Goal: Task Accomplishment & Management: Manage account settings

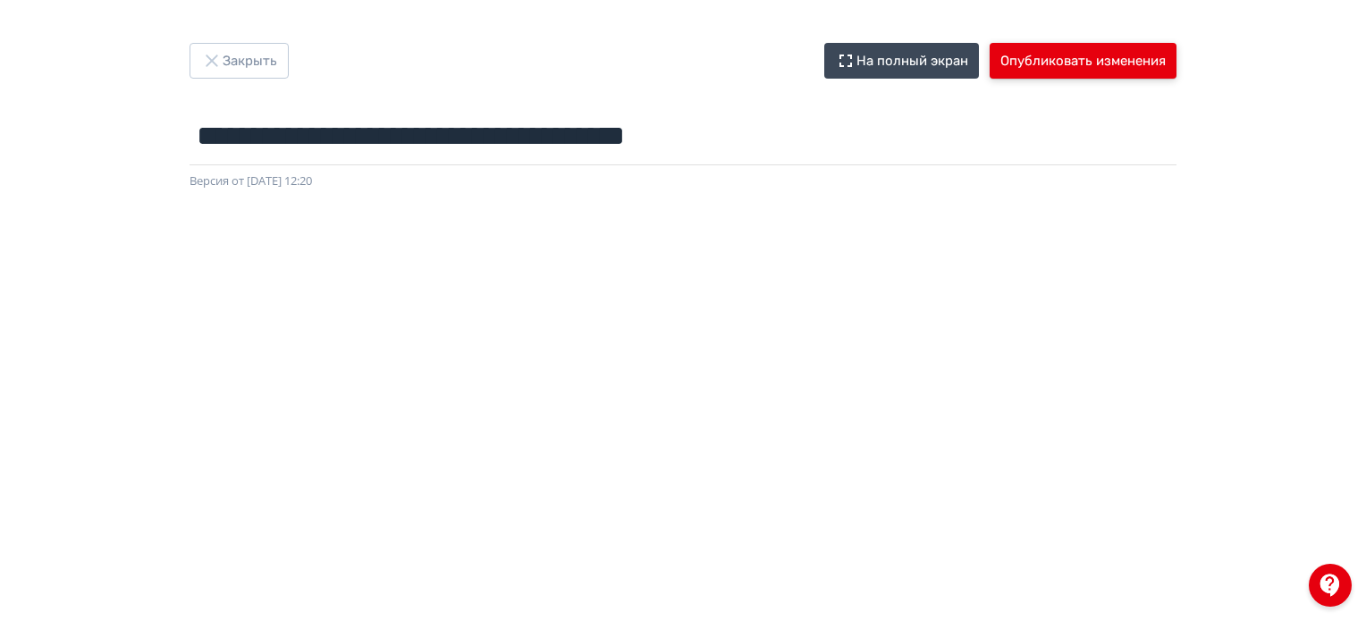
click at [1058, 61] on button "Опубликовать изменения" at bounding box center [1082, 61] width 187 height 36
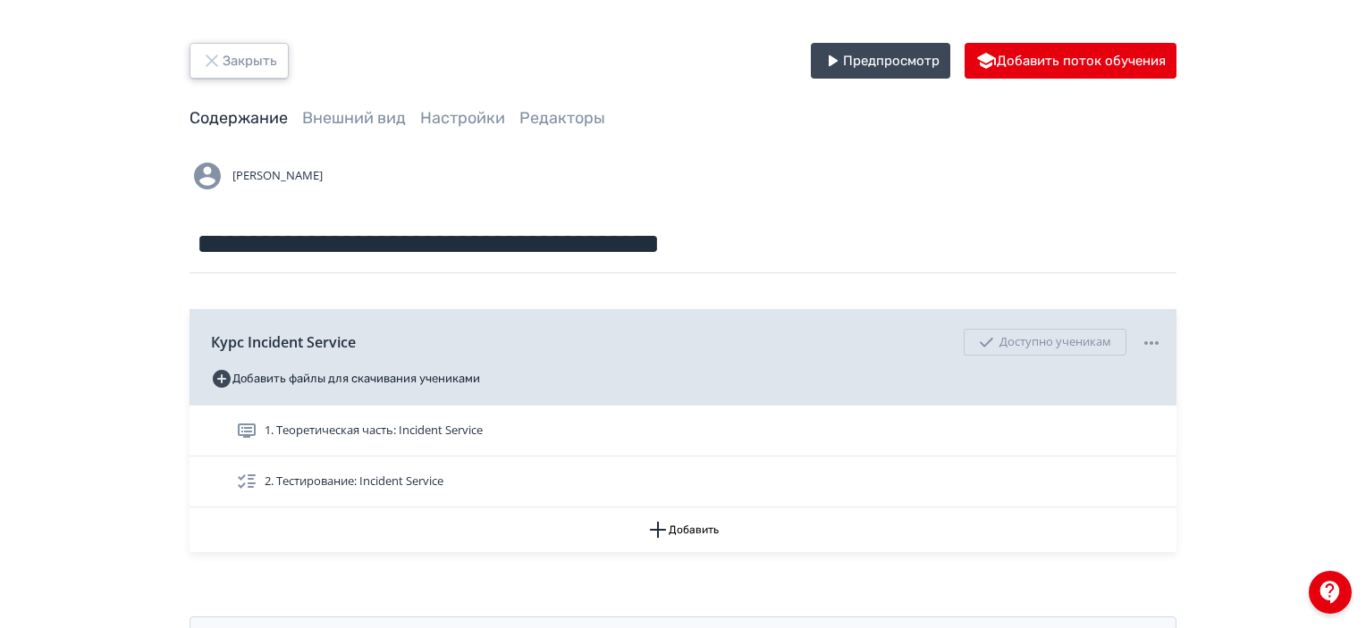
click at [247, 45] on button "Закрыть" at bounding box center [238, 61] width 99 height 36
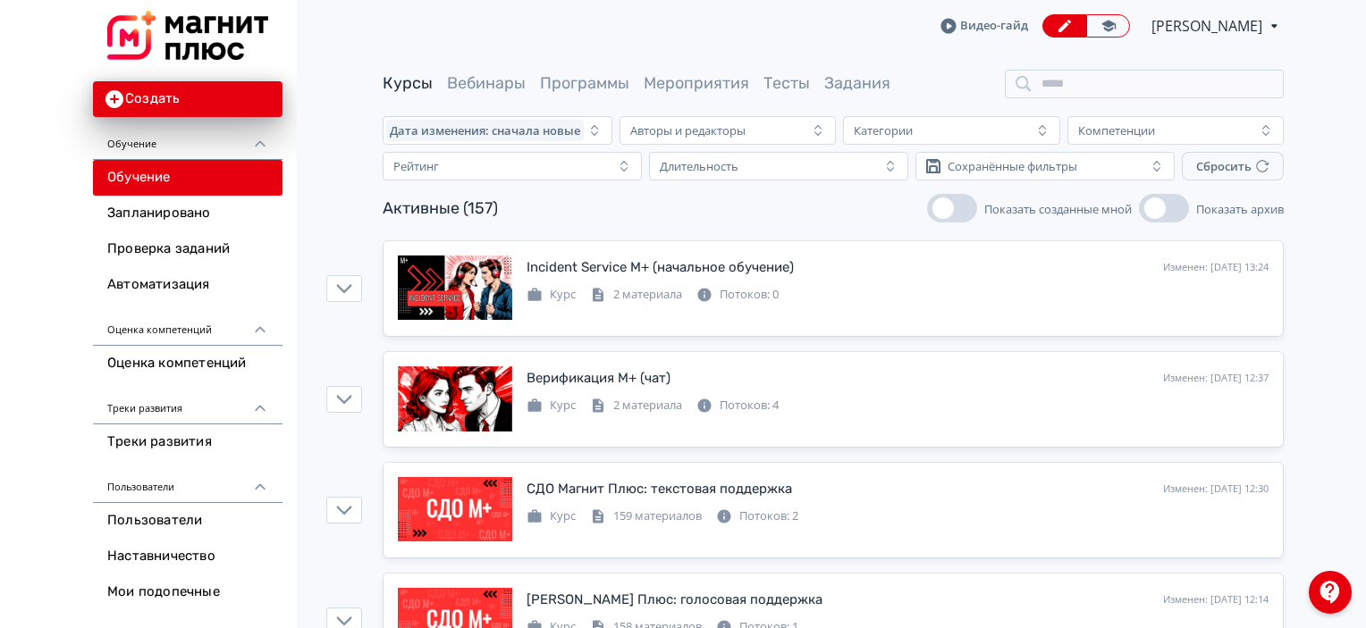
click at [943, 71] on div "Курсы Вебинары Программы Мероприятия Тесты Задания" at bounding box center [833, 84] width 901 height 29
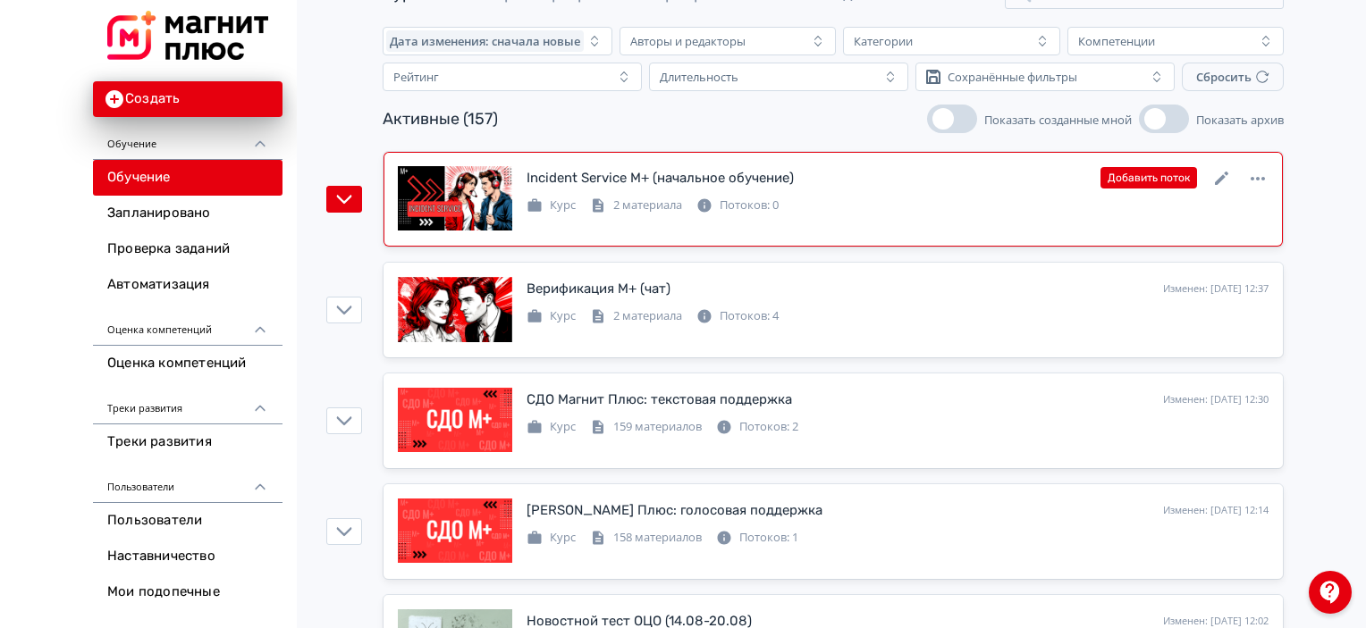
scroll to position [268, 0]
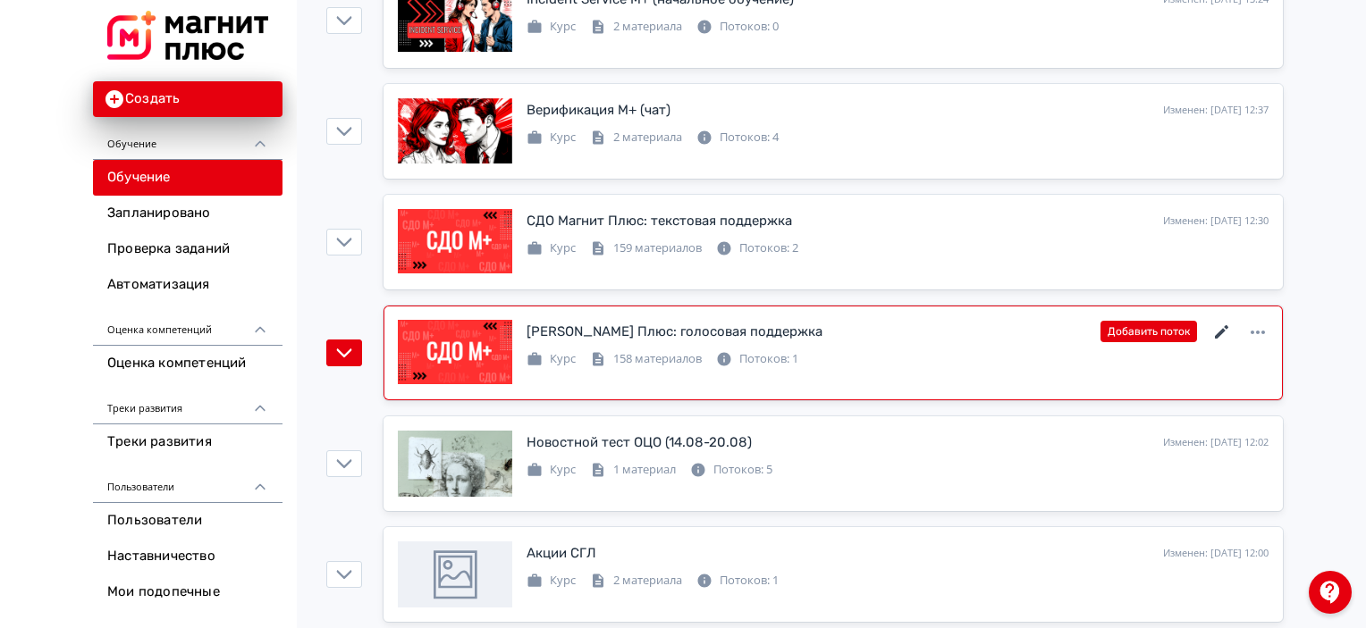
click at [1223, 332] on icon at bounding box center [1221, 332] width 21 height 21
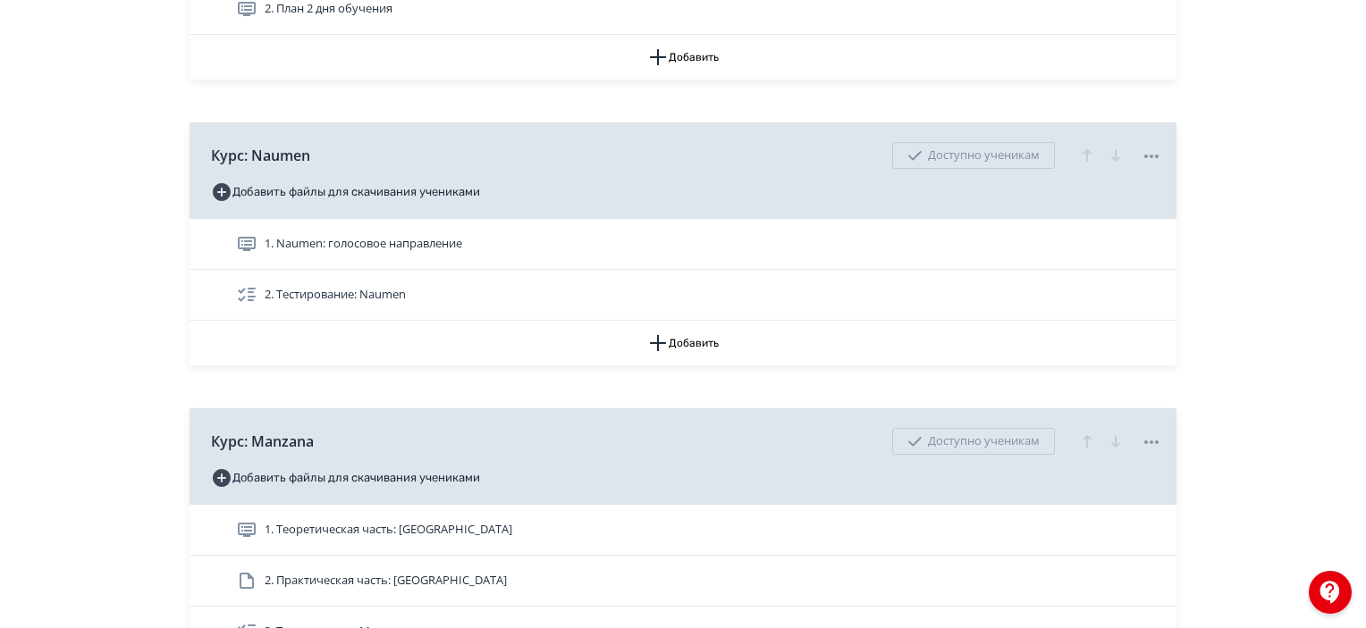
scroll to position [2145, 0]
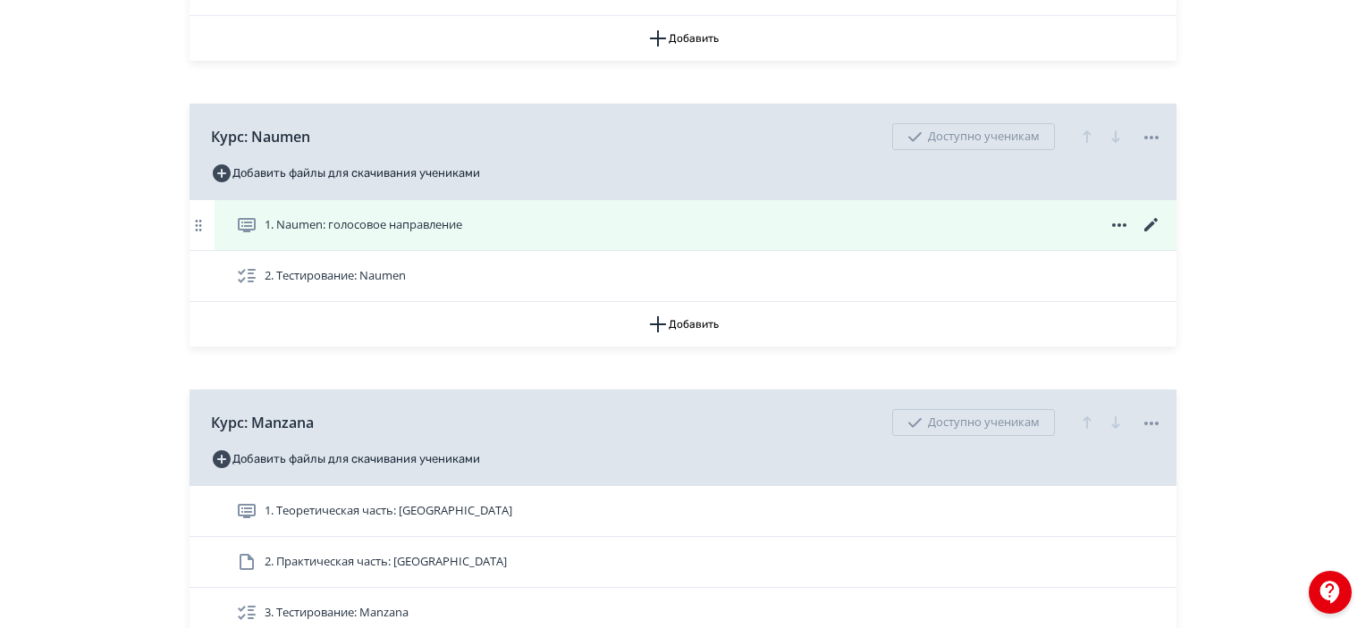
click at [1148, 219] on icon at bounding box center [1150, 224] width 21 height 21
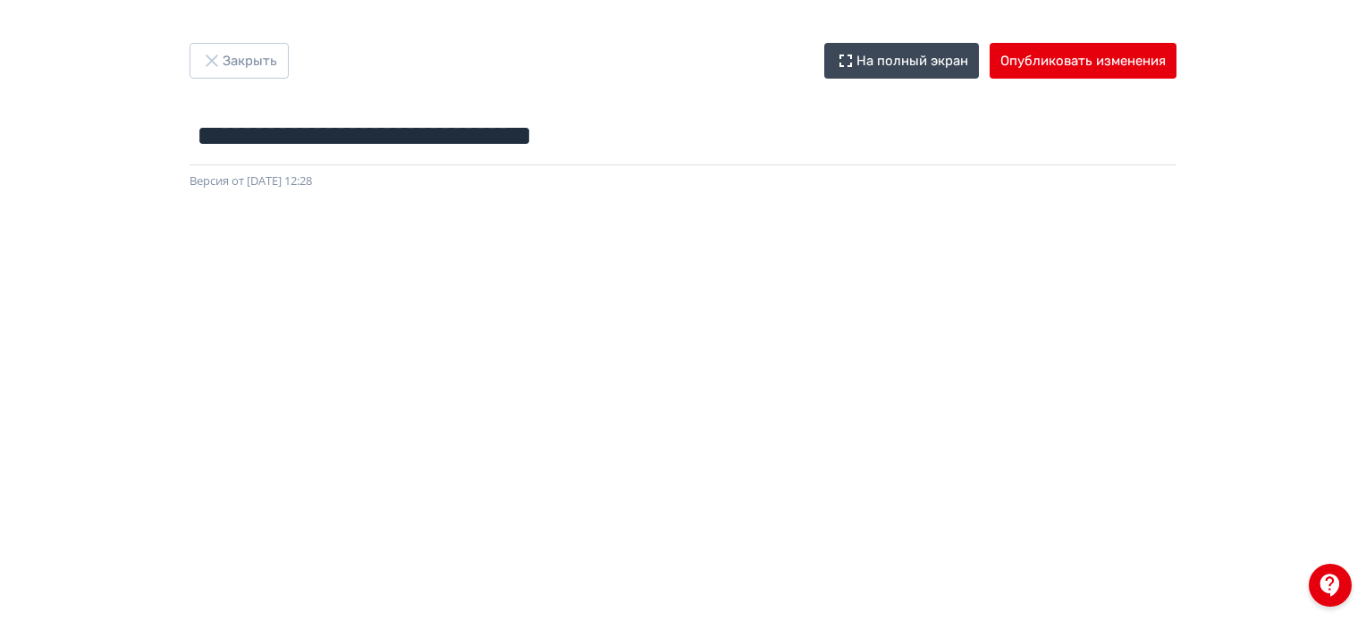
click at [734, 219] on div at bounding box center [683, 592] width 1366 height 804
click at [286, 60] on button "Закрыть" at bounding box center [238, 61] width 99 height 36
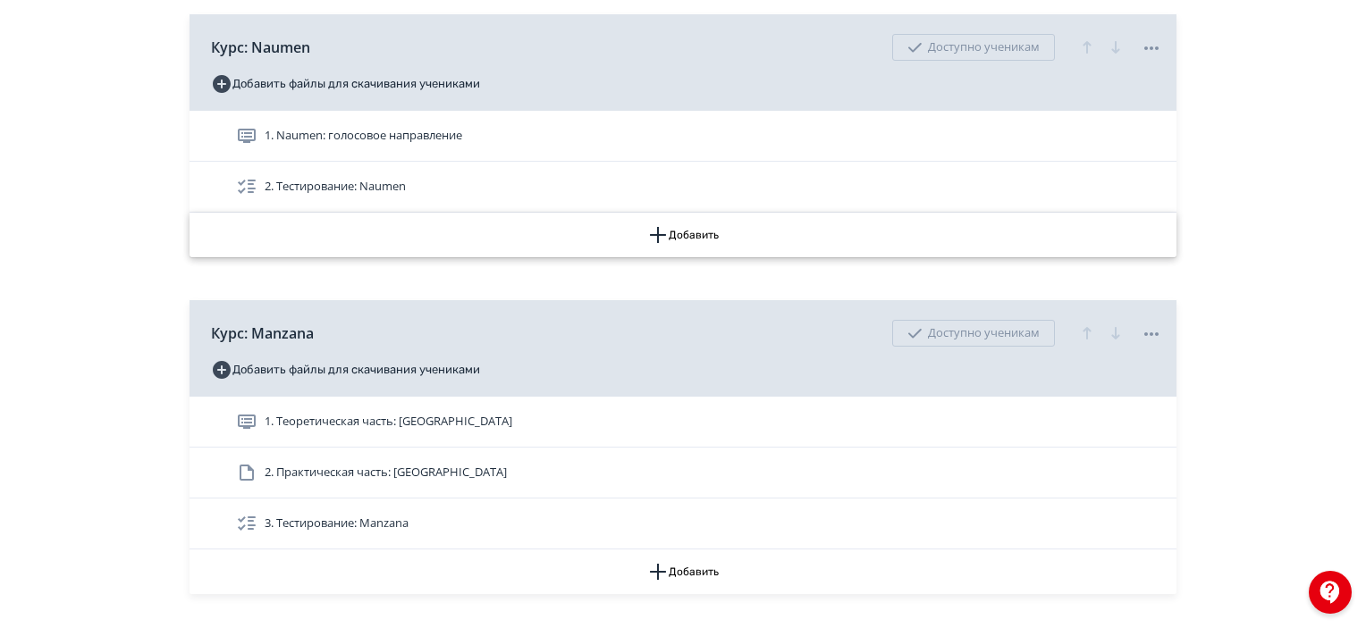
scroll to position [2324, 0]
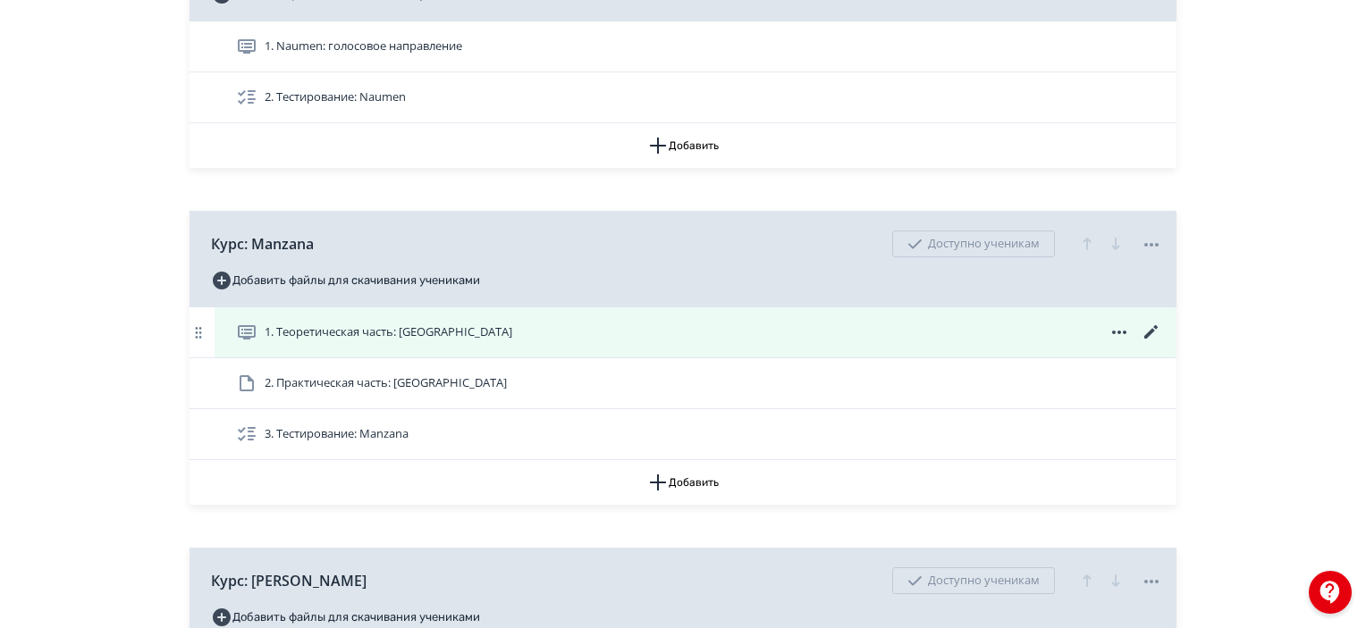
click at [1144, 332] on icon at bounding box center [1150, 332] width 21 height 21
